Goal: Contribute content: Add original content to the website for others to see

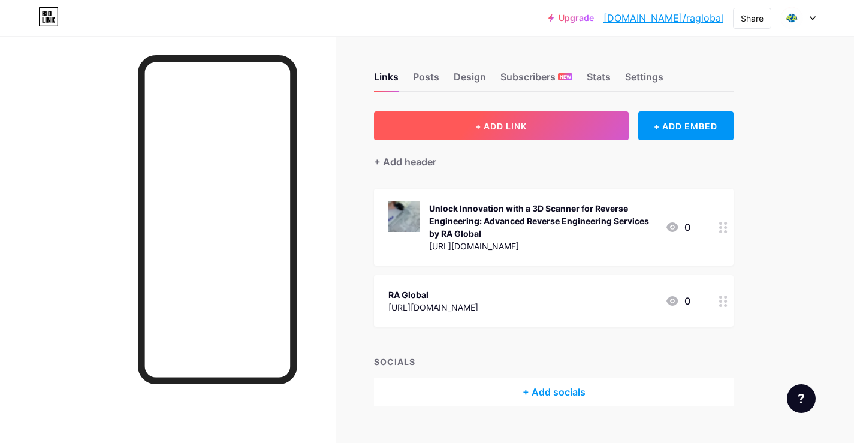
click at [491, 130] on span "+ ADD LINK" at bounding box center [501, 126] width 52 height 10
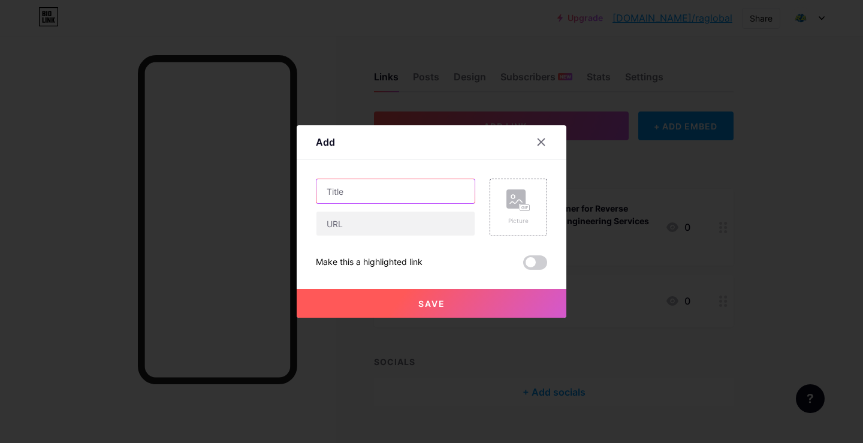
click at [372, 192] on input "text" at bounding box center [396, 191] width 158 height 24
paste input "Laser Scanning Service [GEOGRAPHIC_DATA] — Transforming the Way Projects Are De…"
type input "Laser Scanning Service [GEOGRAPHIC_DATA] — Transforming the Way Projects Are De…"
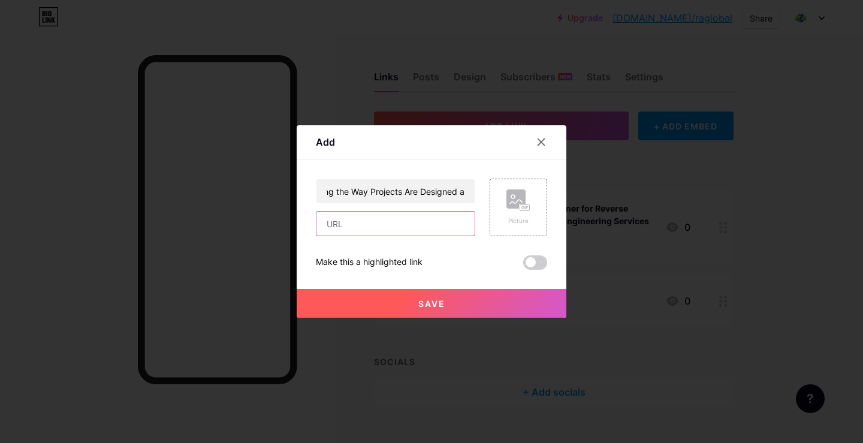
drag, startPoint x: 360, startPoint y: 219, endPoint x: 349, endPoint y: 4, distance: 216.1
click at [360, 212] on input "text" at bounding box center [396, 224] width 158 height 24
paste input "[URL][DOMAIN_NAME]"
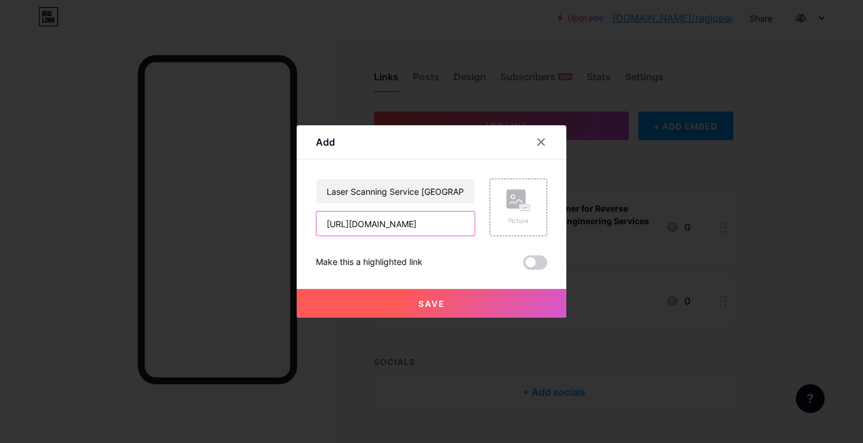
type input "[URL][DOMAIN_NAME]"
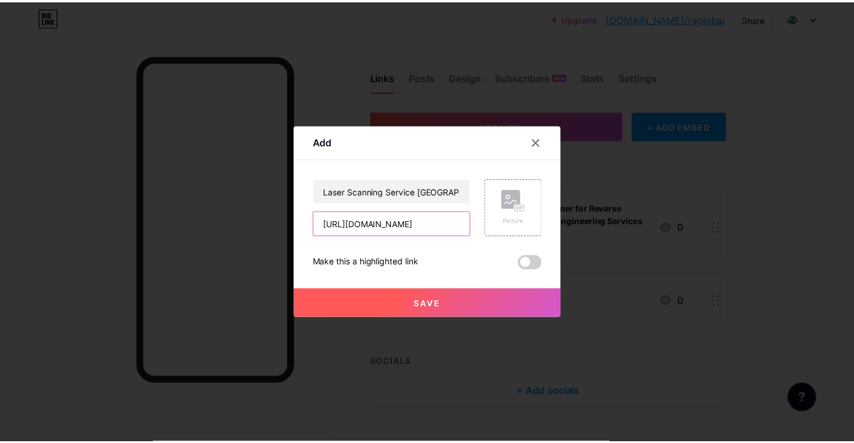
scroll to position [0, 0]
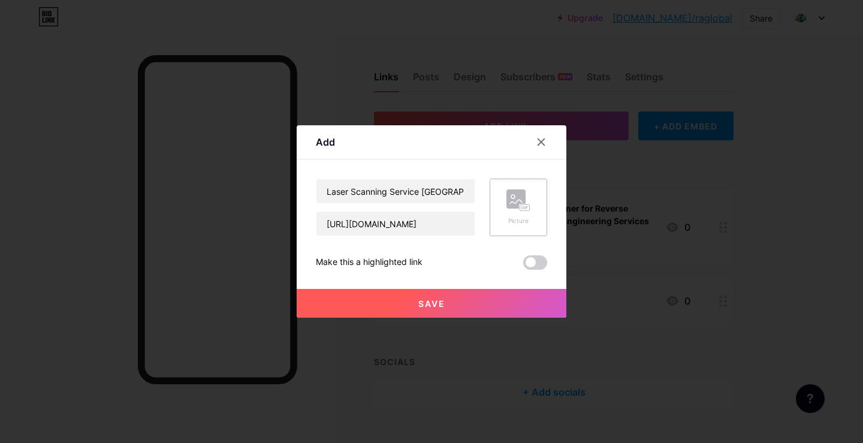
click at [507, 218] on div "Picture" at bounding box center [519, 220] width 24 height 9
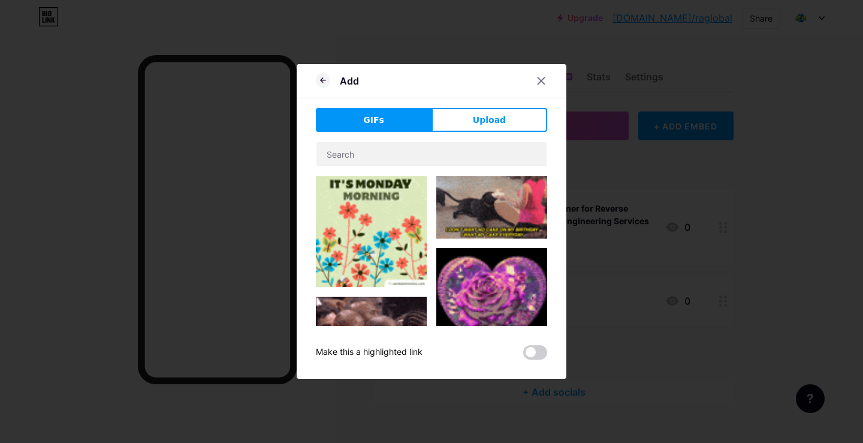
click at [456, 101] on div "Add GIFs Upload Content YouTube Play YouTube video without leaving your page. A…" at bounding box center [432, 221] width 270 height 315
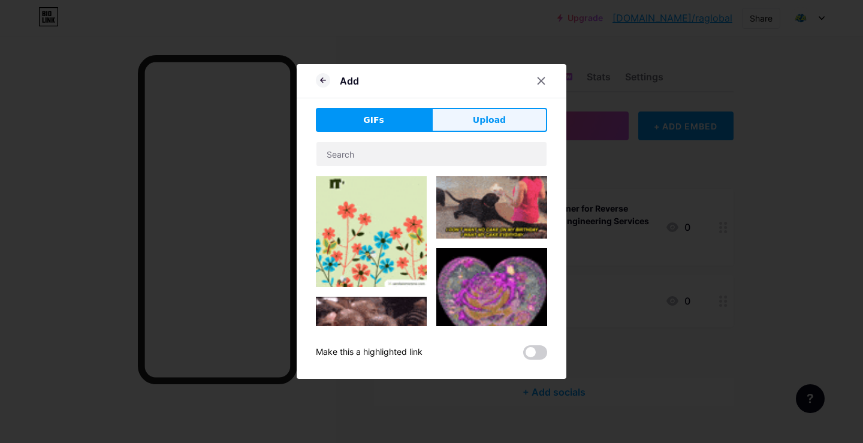
click at [457, 110] on button "Upload" at bounding box center [490, 120] width 116 height 24
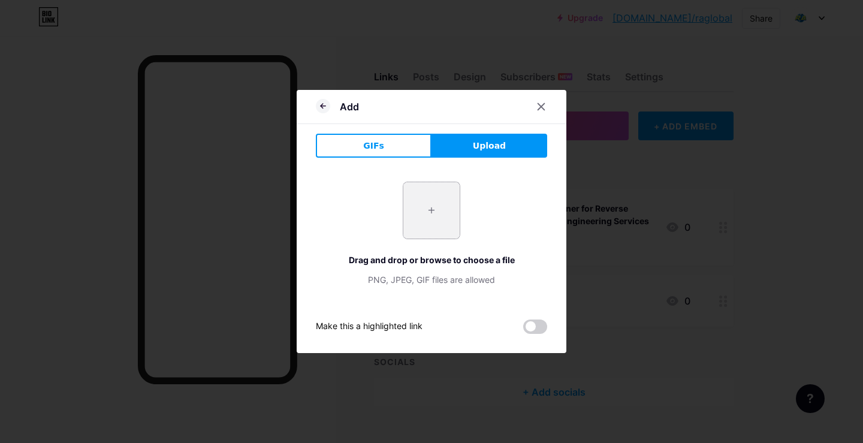
click at [432, 207] on input "file" at bounding box center [431, 210] width 56 height 56
type input "C:\fakepath\0_fl8glfsGboQZ467S.webp"
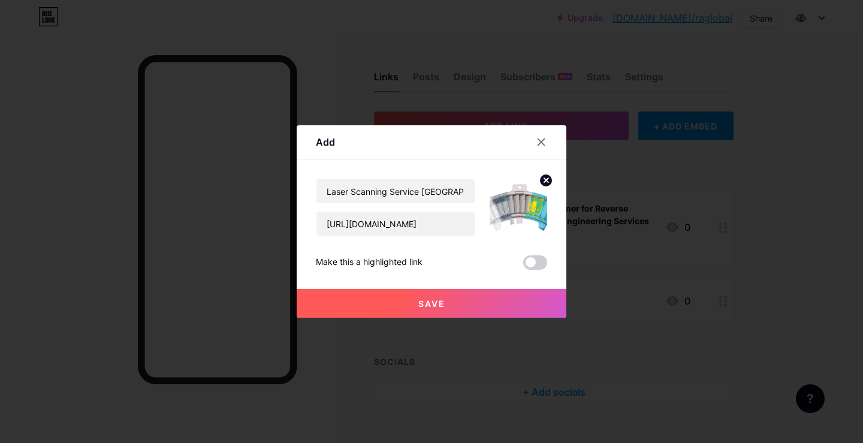
click at [429, 306] on span "Save" at bounding box center [431, 304] width 27 height 10
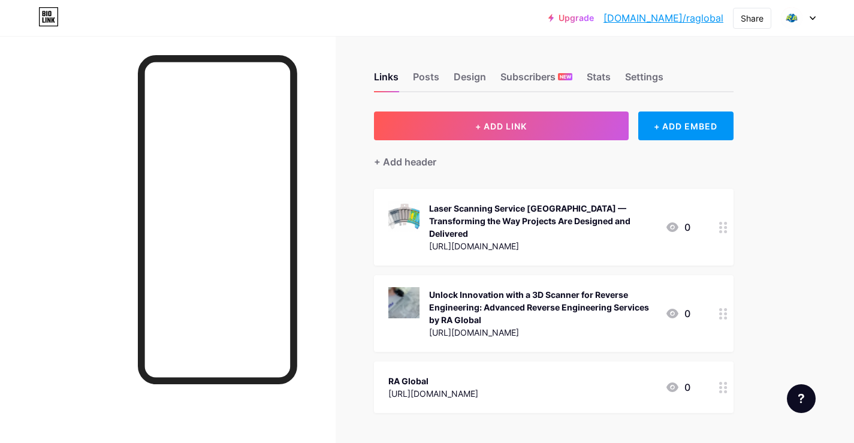
click at [698, 17] on link "[DOMAIN_NAME]/raglobal" at bounding box center [664, 18] width 120 height 14
